Goal: Information Seeking & Learning: Compare options

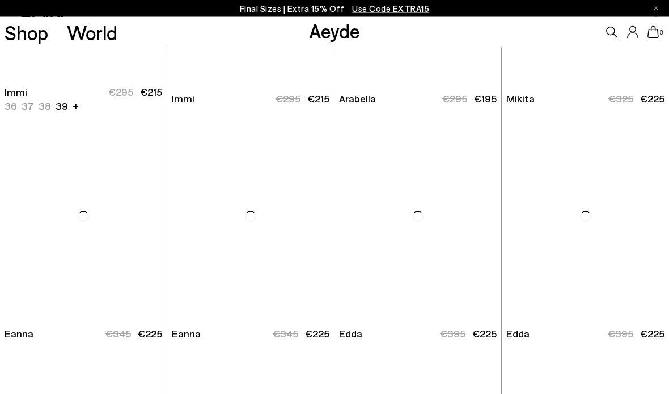
scroll to position [3077, 0]
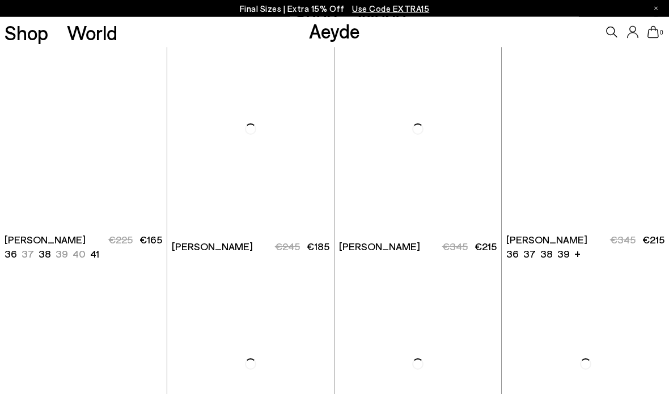
scroll to position [5192, 0]
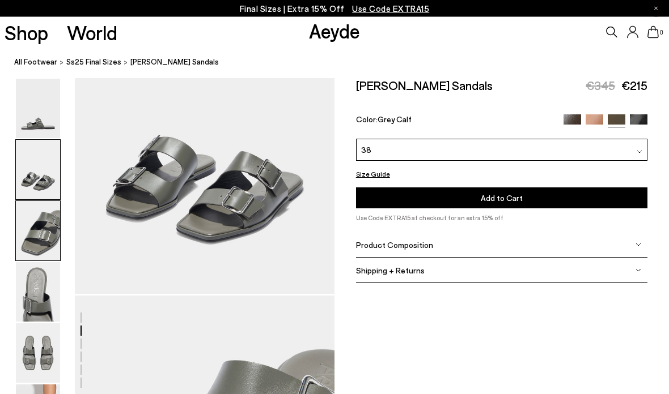
click at [31, 106] on img at bounding box center [38, 109] width 44 height 60
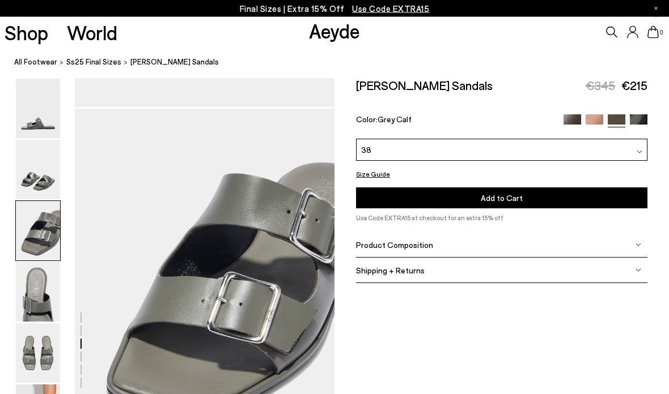
scroll to position [696, 0]
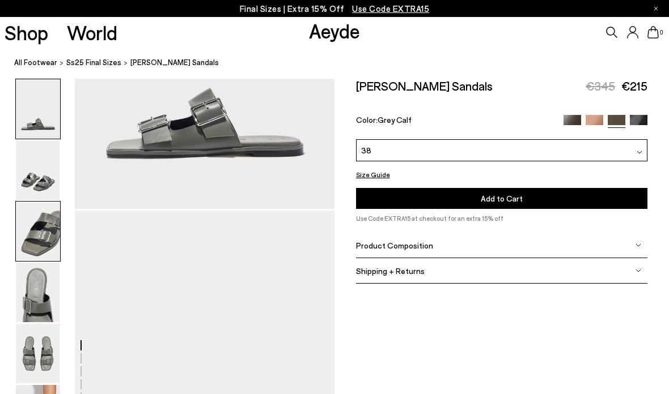
scroll to position [215, 0]
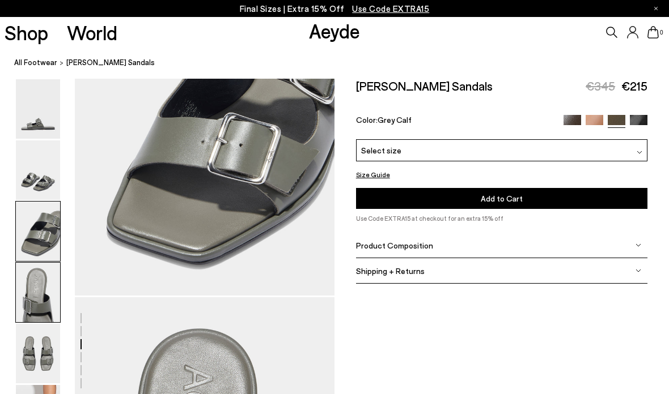
click at [41, 177] on img at bounding box center [38, 171] width 44 height 60
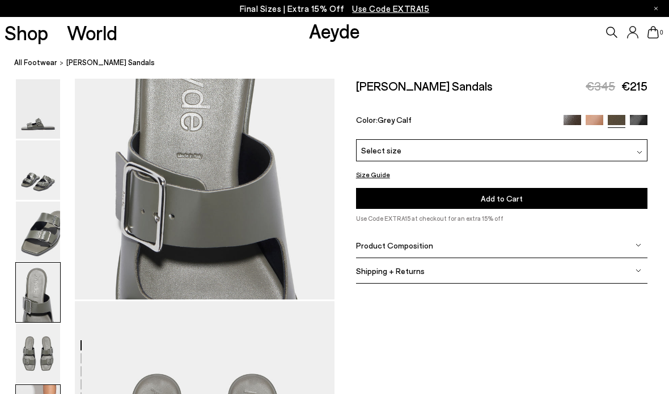
click at [44, 97] on img at bounding box center [38, 109] width 44 height 60
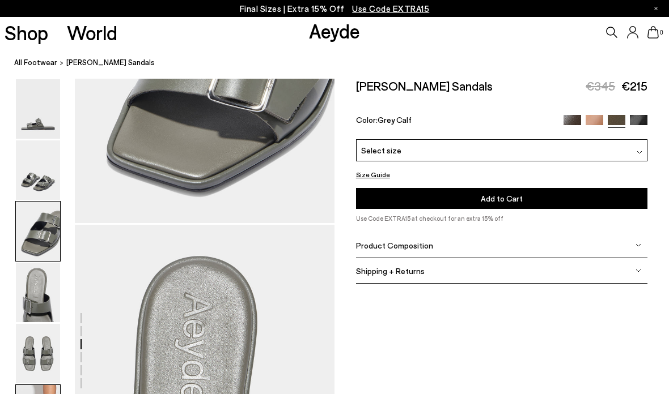
scroll to position [884, 0]
